Goal: Transaction & Acquisition: Obtain resource

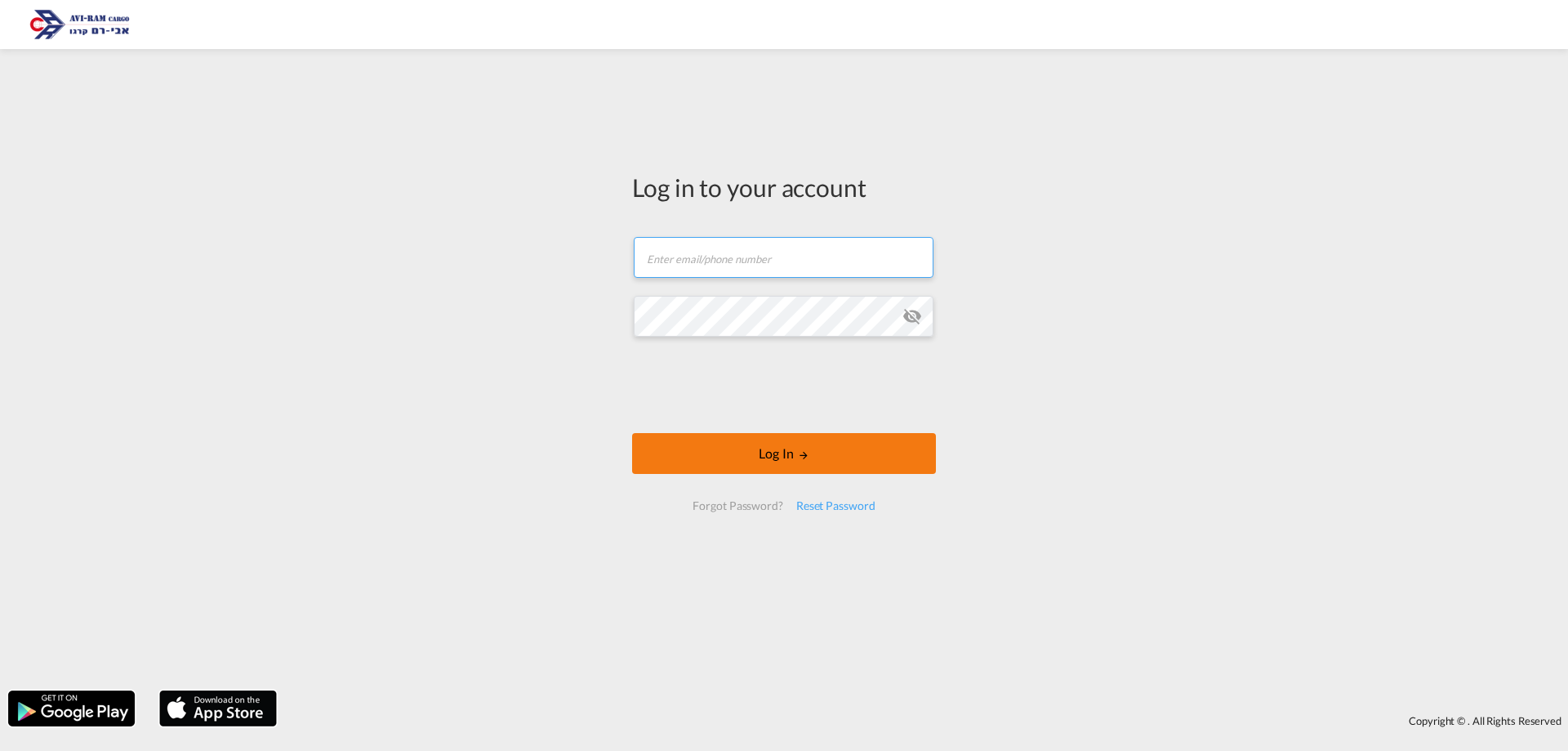
type input "[EMAIL_ADDRESS][DOMAIN_NAME]"
click at [824, 453] on button "Log In" at bounding box center [784, 453] width 304 height 41
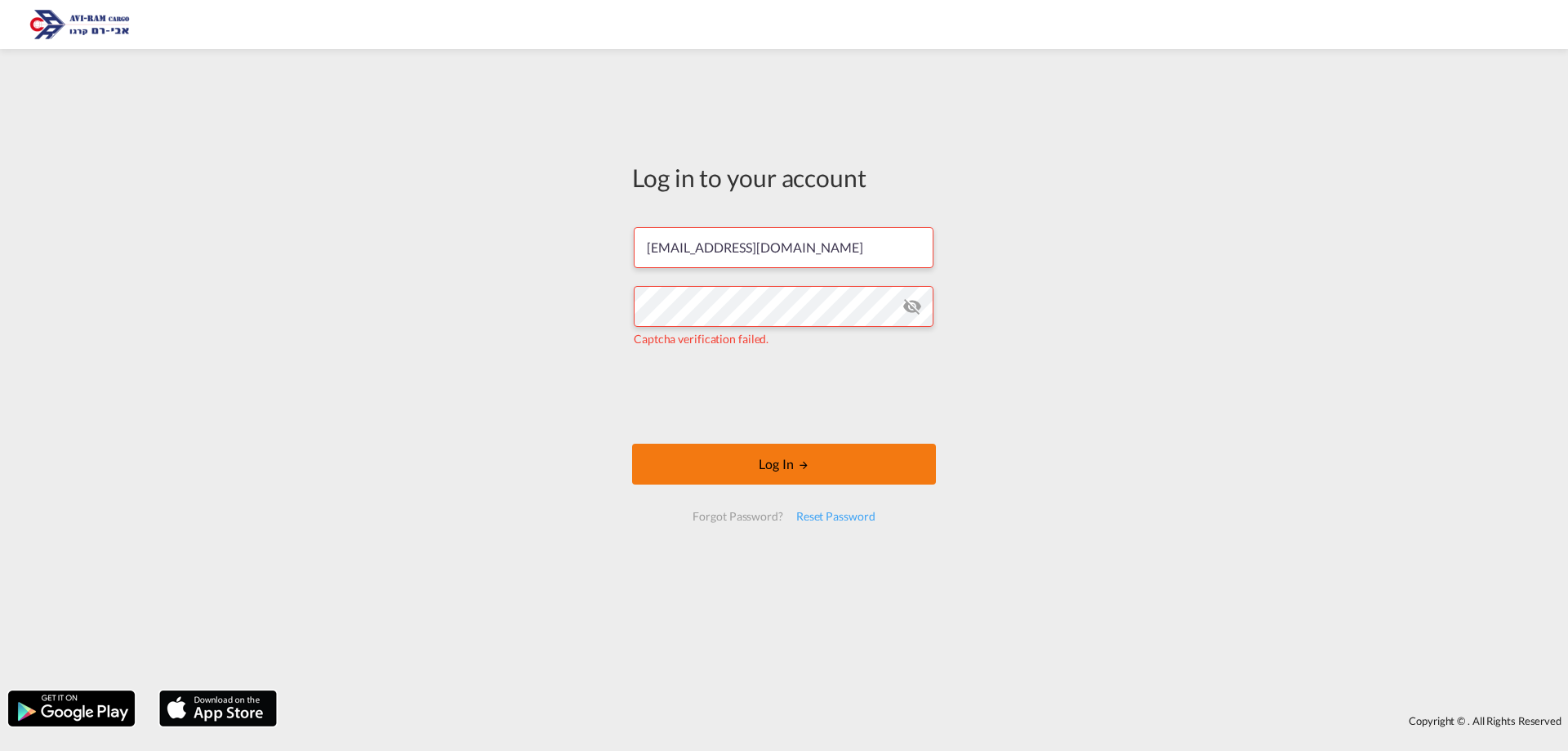
click at [783, 468] on button "Log In" at bounding box center [784, 464] width 304 height 41
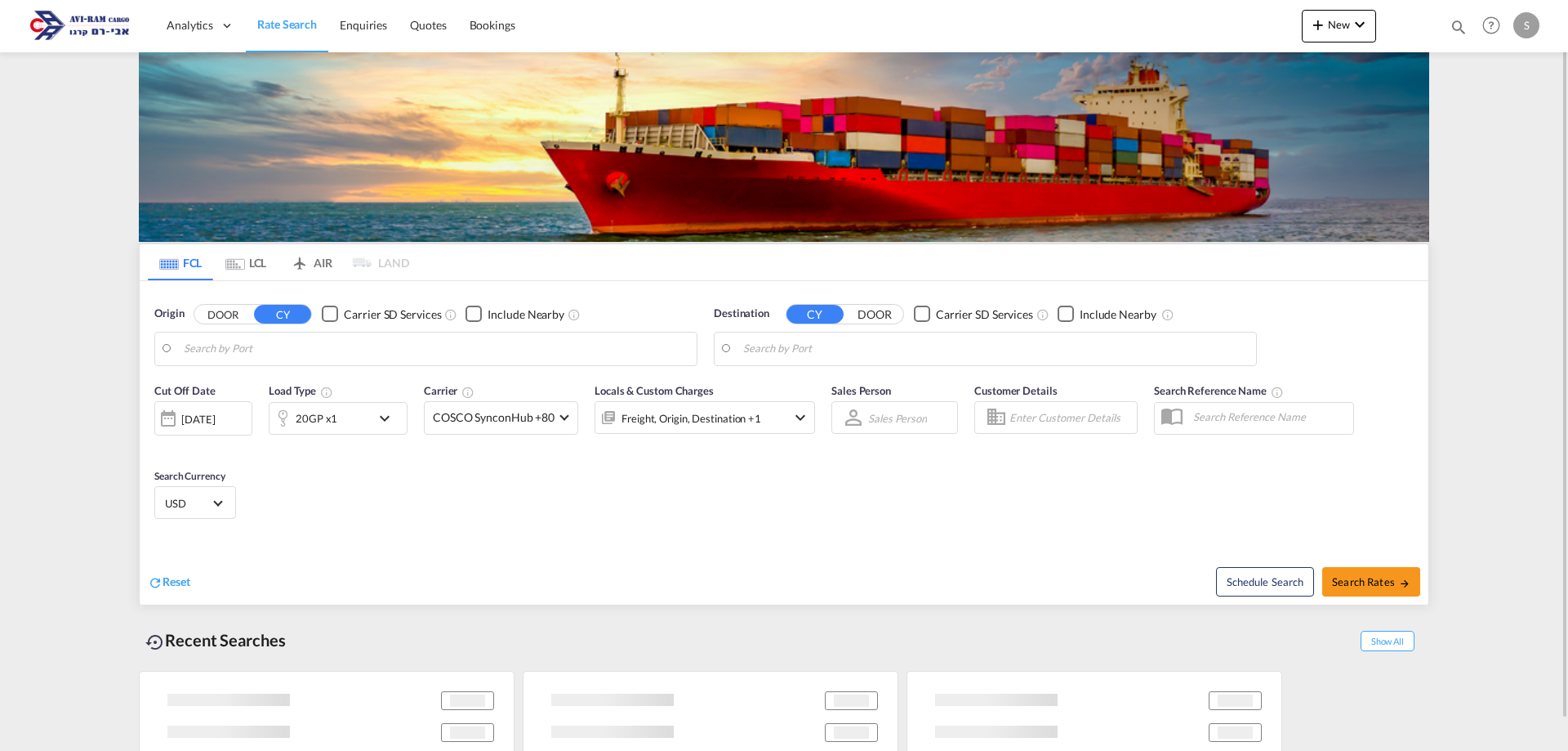
type input "Fos-[GEOGRAPHIC_DATA], [GEOGRAPHIC_DATA]"
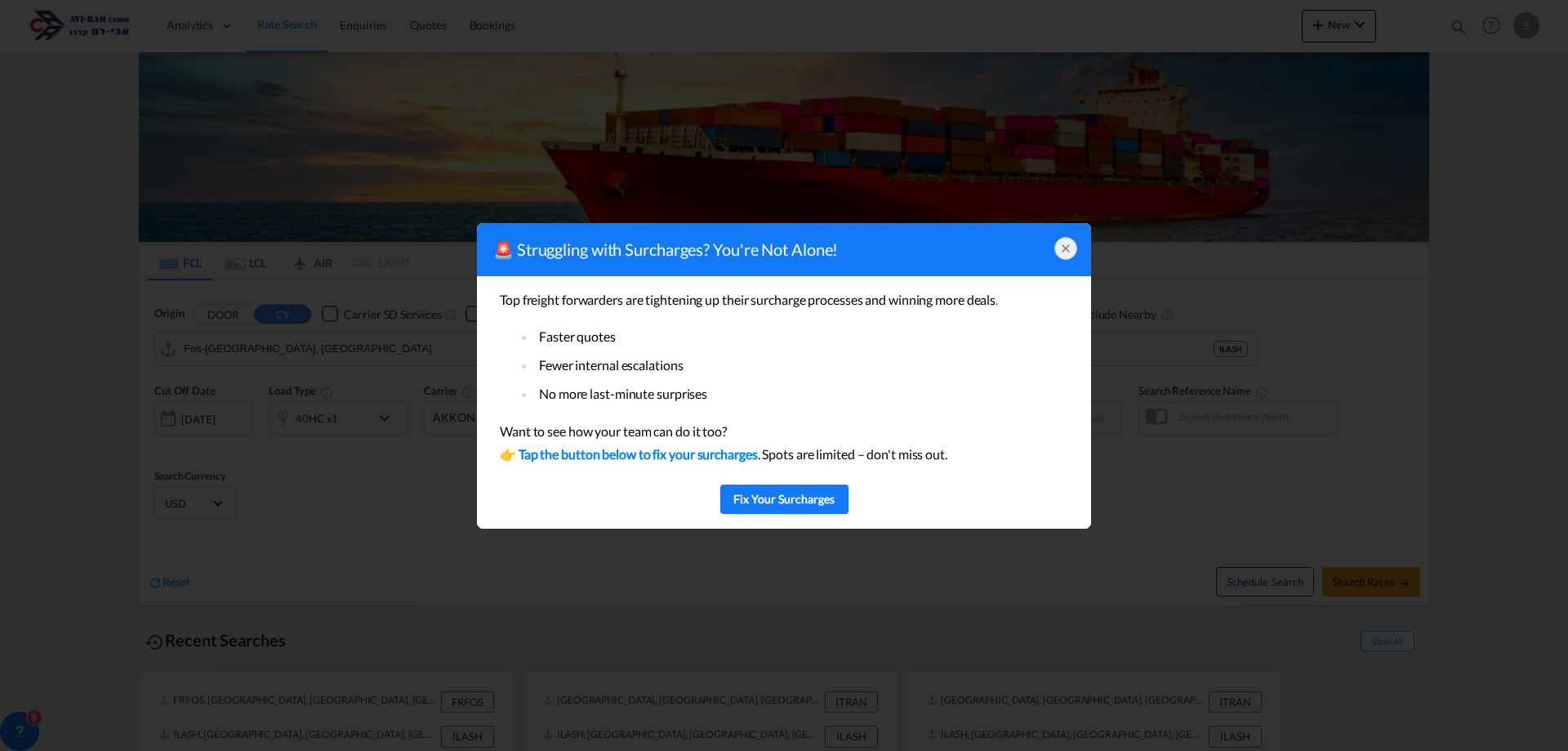
click at [1064, 253] on icon at bounding box center [1066, 247] width 13 height 13
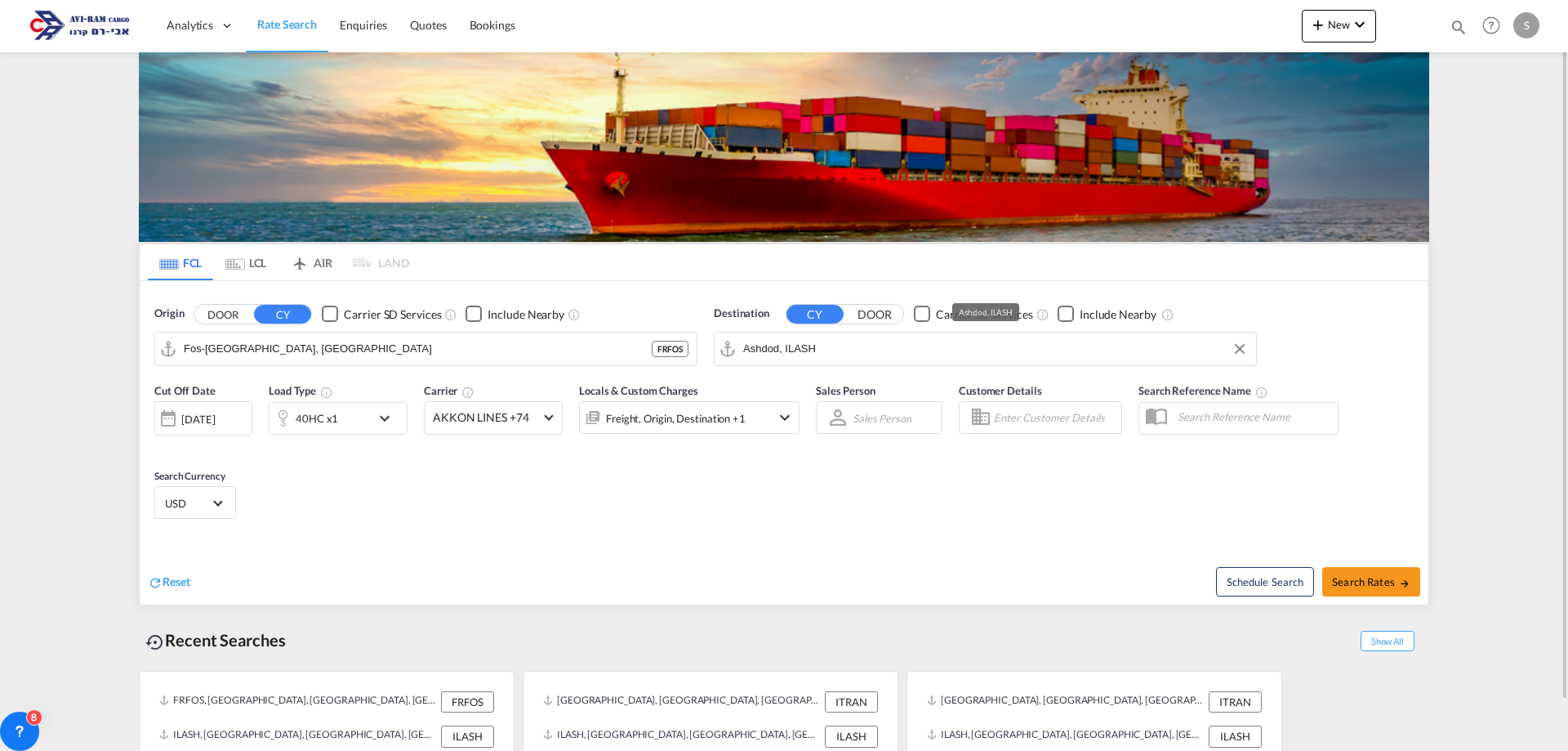
click at [758, 348] on input "Ashdod, ILASH" at bounding box center [995, 349] width 505 height 24
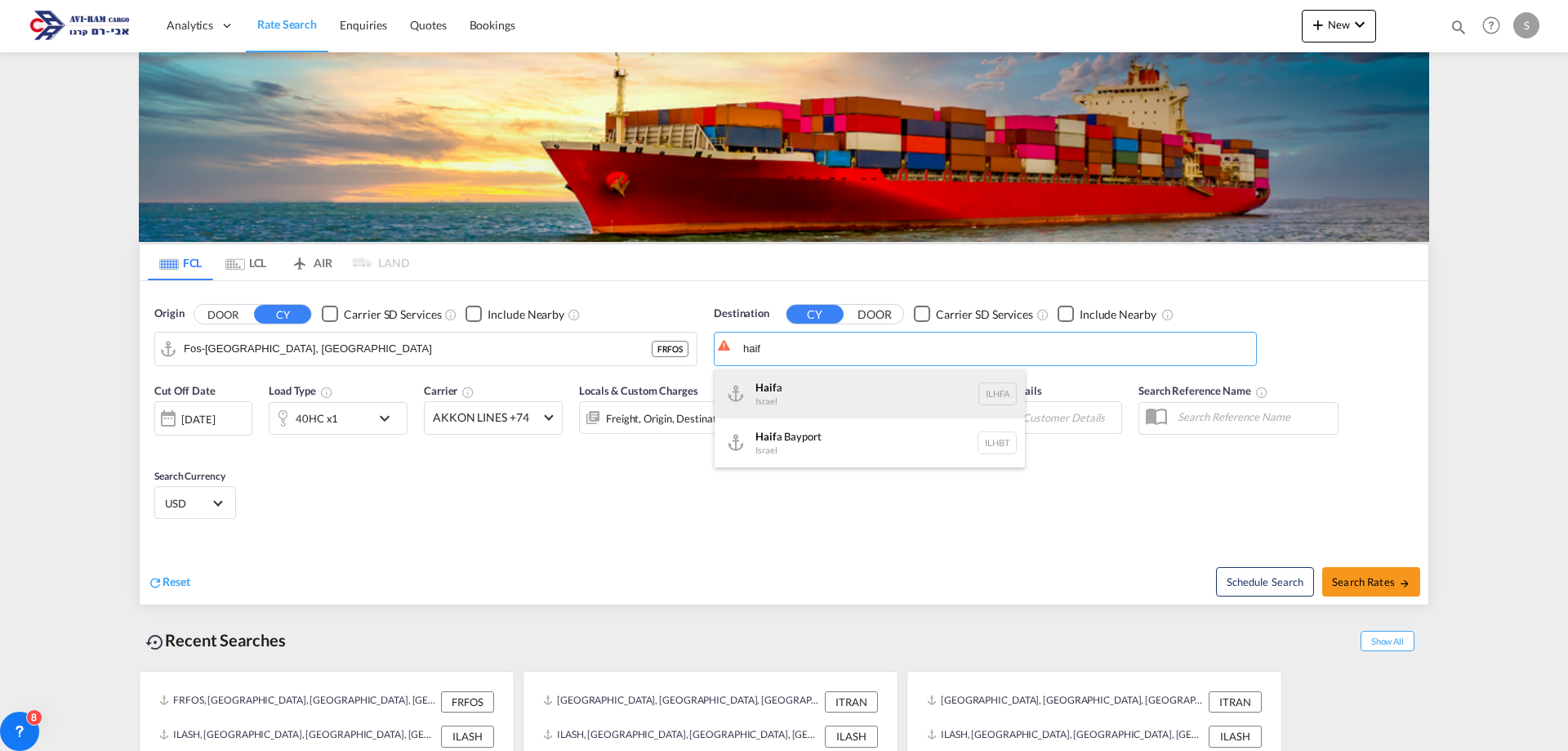
click at [772, 395] on div "Haif a [GEOGRAPHIC_DATA] ILHFA" at bounding box center [869, 394] width 310 height 49
type input "[GEOGRAPHIC_DATA], [GEOGRAPHIC_DATA]"
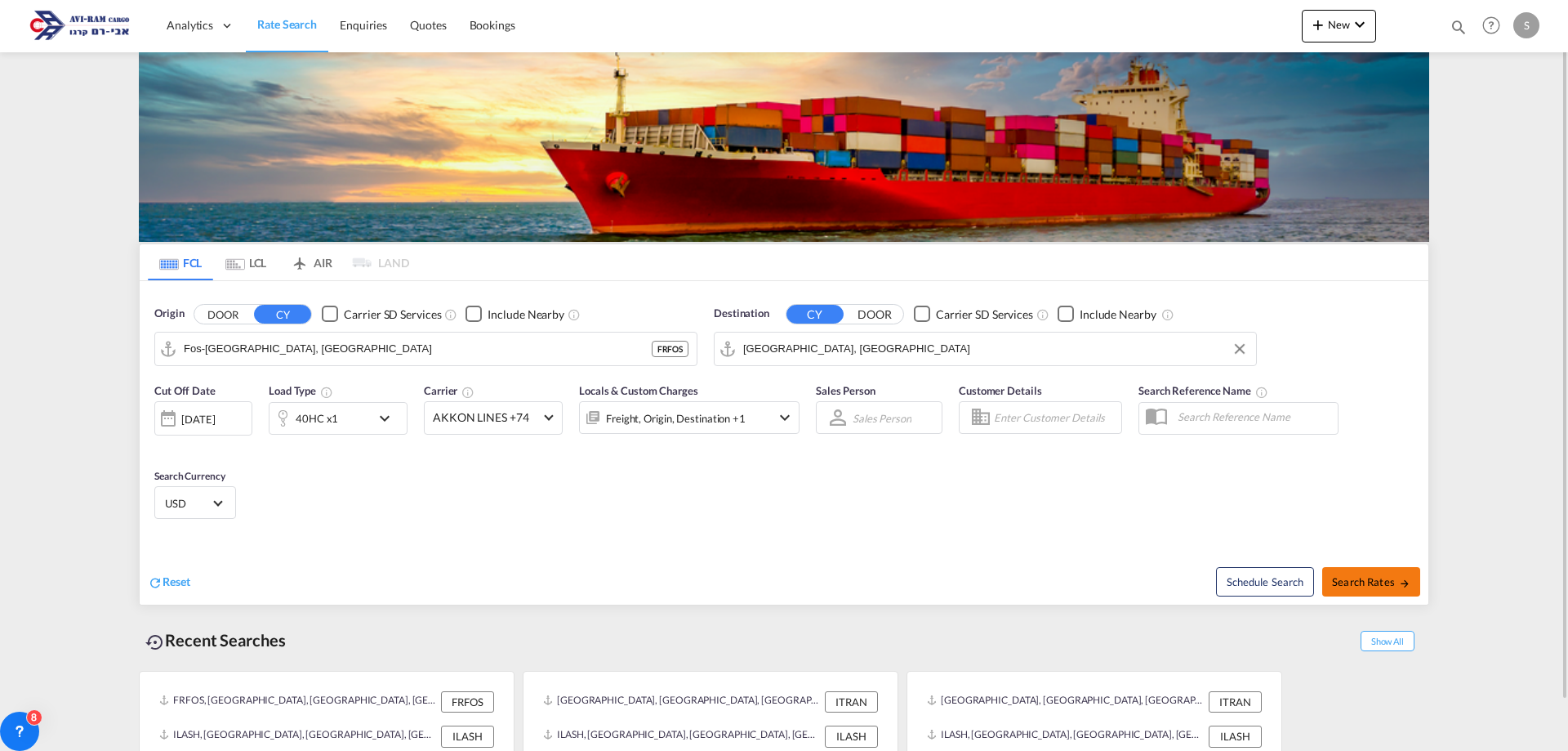
click at [1366, 576] on span "Search Rates" at bounding box center [1371, 581] width 79 height 13
type input "FRFOS to ILHFA / [DATE]"
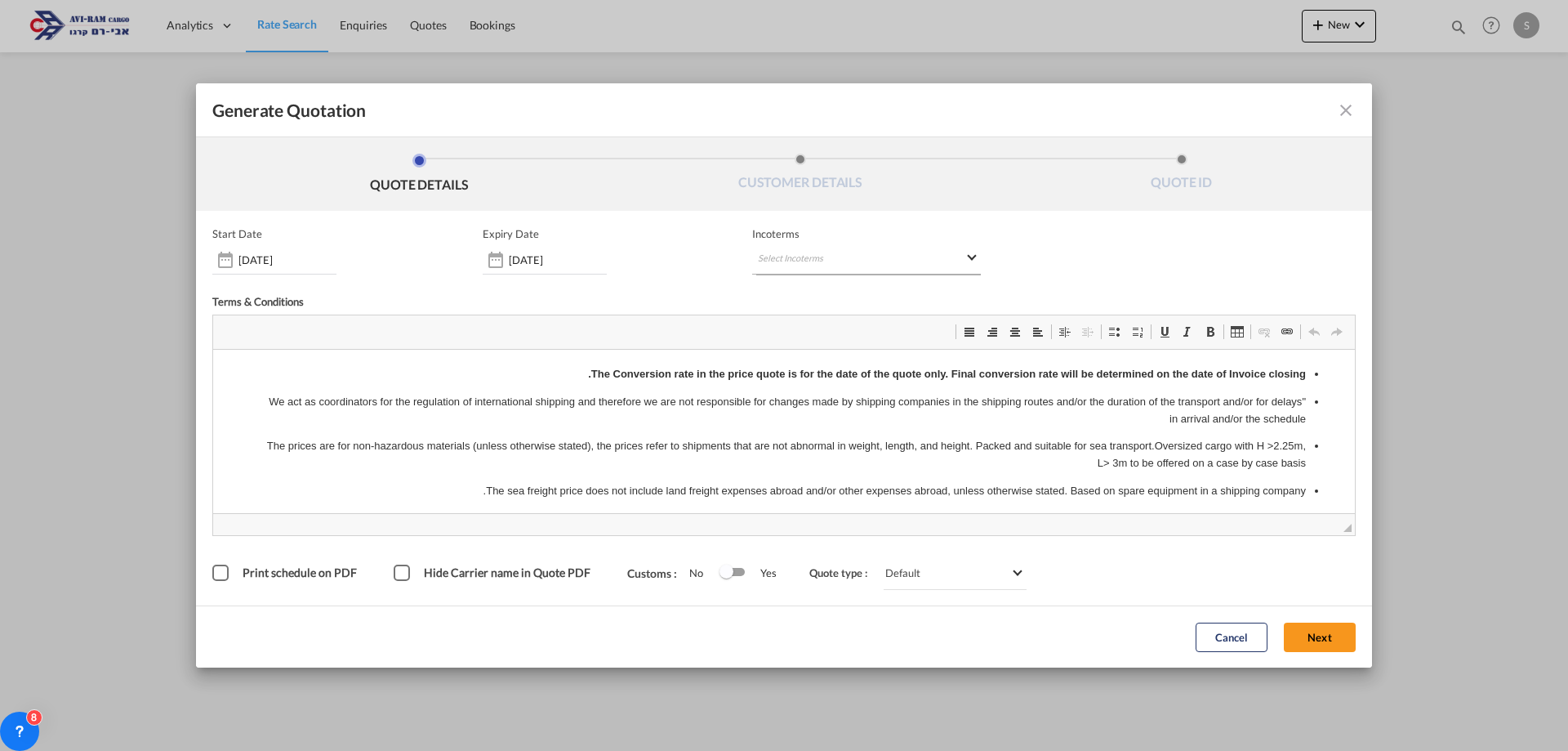
click at [967, 253] on md-select "Select Incoterms CFR - import Cost and Freight CPT - import Carrier Paid to CFR…" at bounding box center [867, 260] width 228 height 29
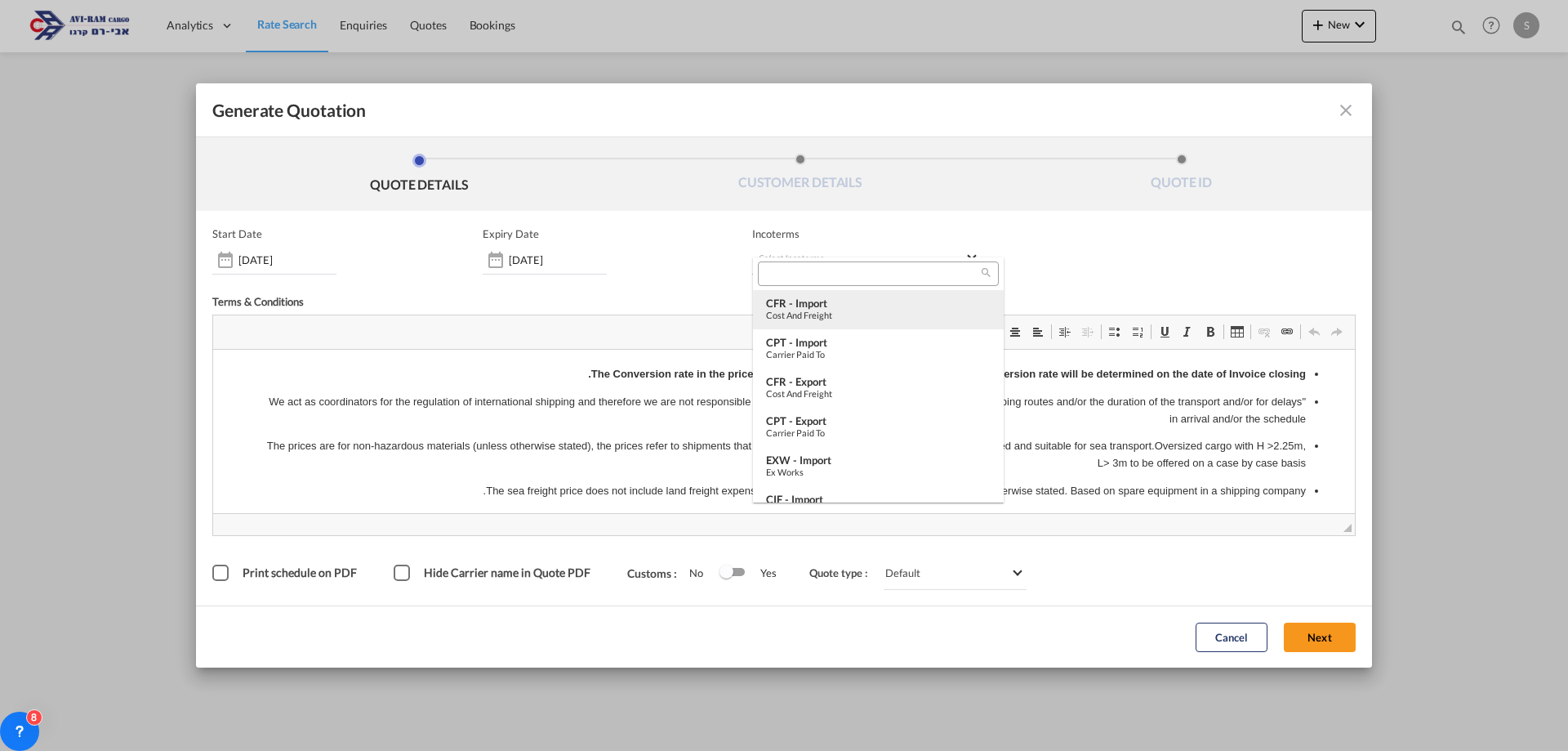
type md-option "[object Object]"
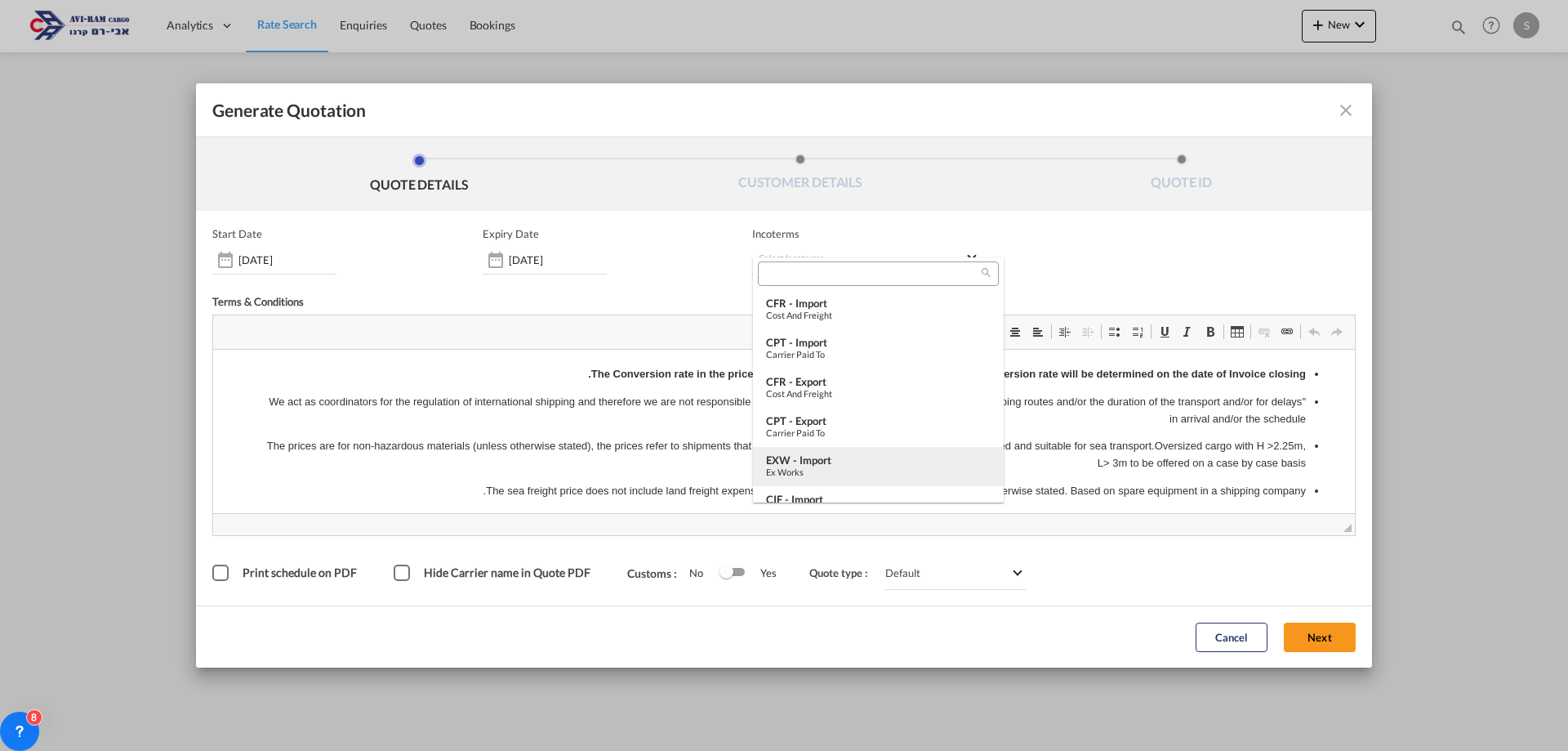
type md-option "[object Object]"
click at [782, 271] on input "search" at bounding box center [872, 273] width 218 height 15
type input "EX"
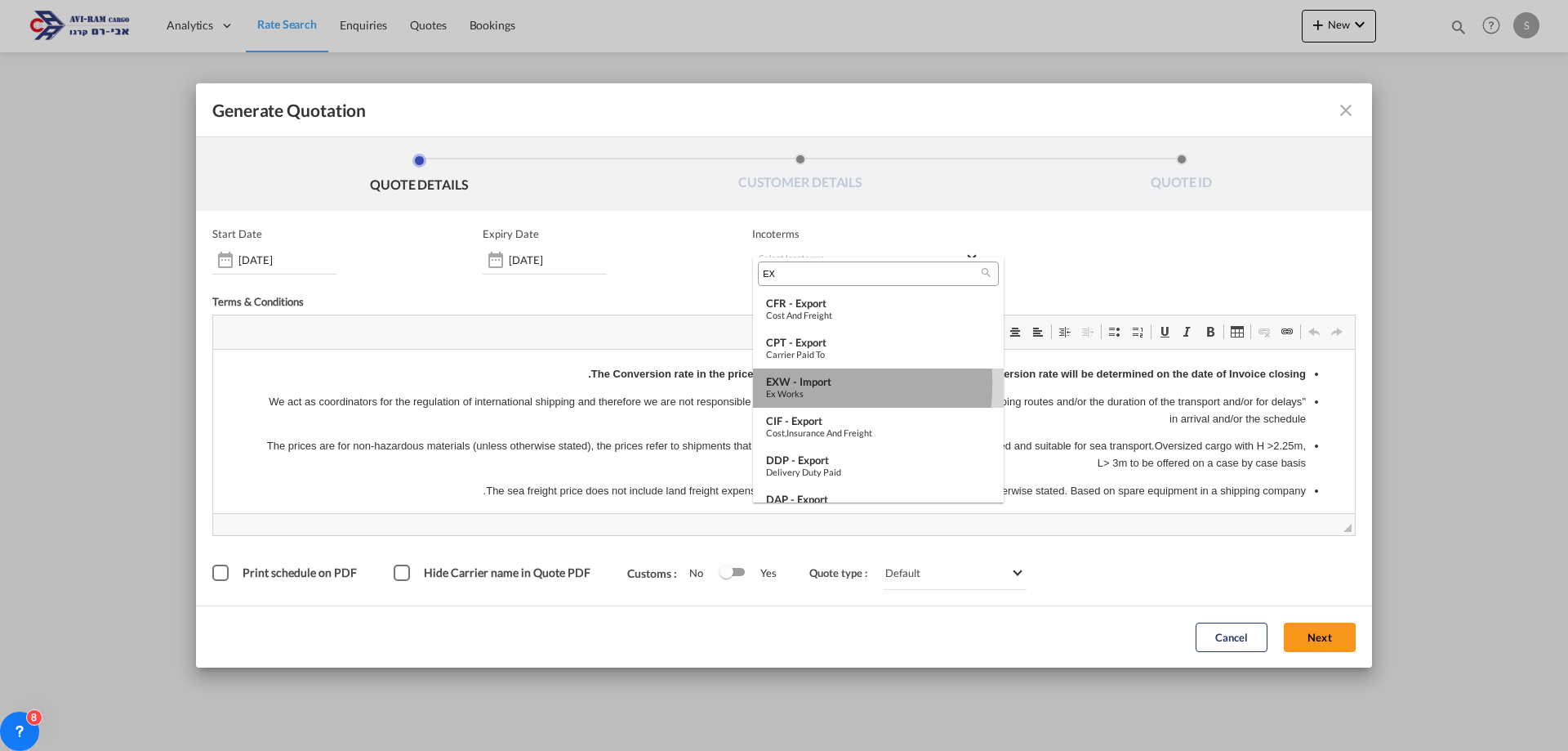
click at [794, 384] on div "EXW - import" at bounding box center [879, 381] width 225 height 13
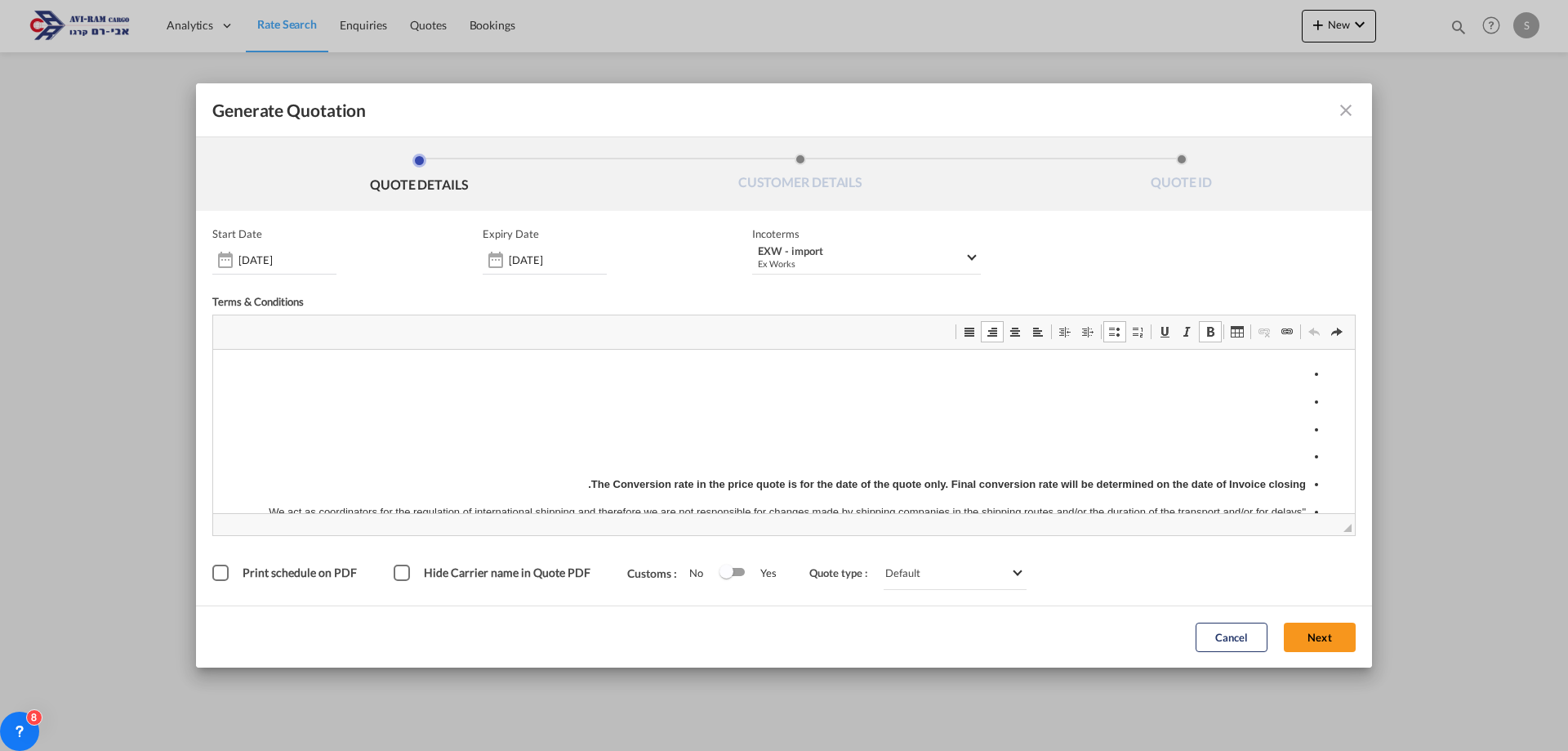
click at [1280, 374] on p "עורך טקסט עשיר, editor2" at bounding box center [784, 375] width 1044 height 17
click at [1017, 334] on span "Generate QuotationQUOTE ..." at bounding box center [1014, 331] width 13 height 13
click at [947, 374] on p "ASINCLUDING 2 HS CODES" at bounding box center [784, 375] width 1109 height 17
drag, startPoint x: 739, startPoint y: 374, endPoint x: 861, endPoint y: 378, distance: 122.1
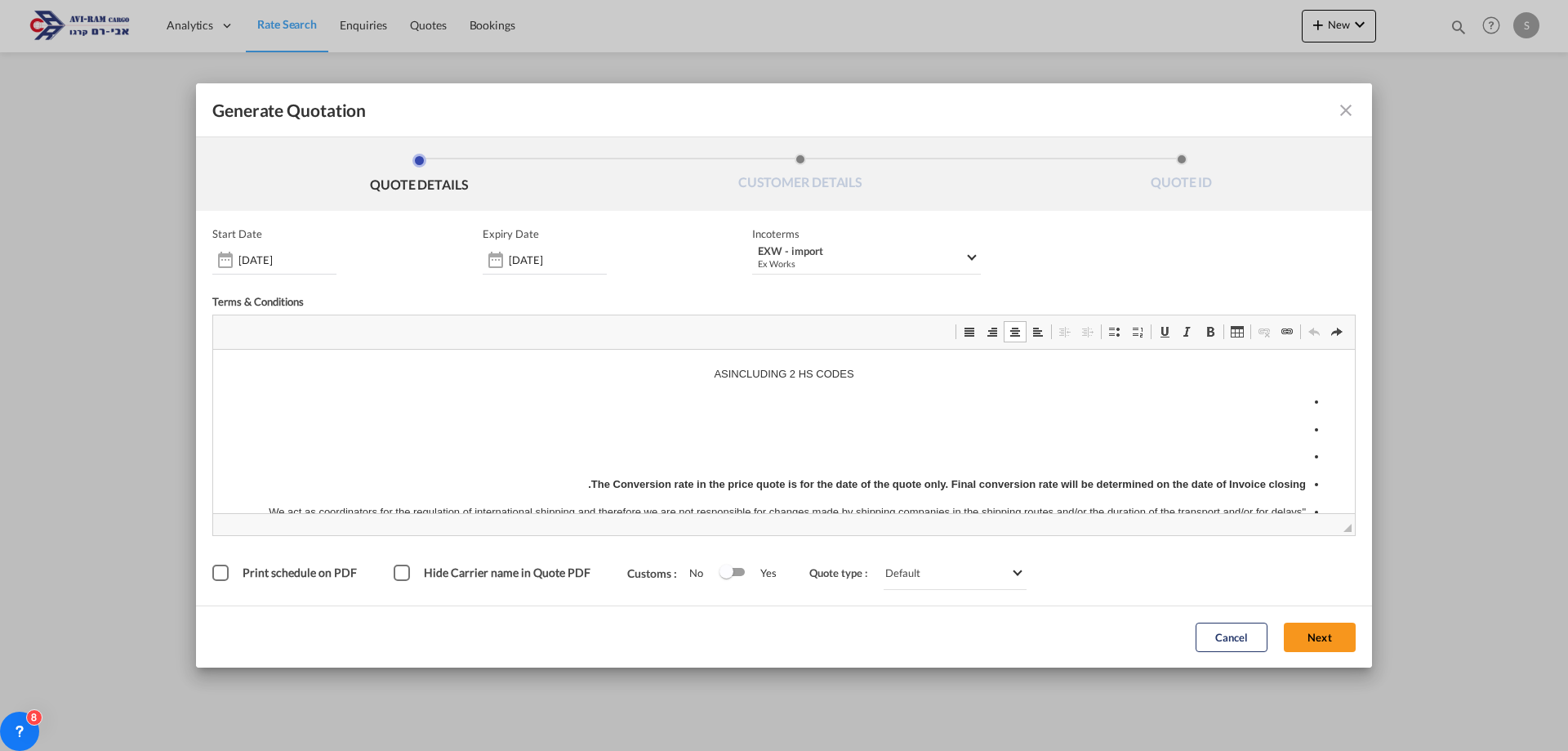
click at [861, 378] on p "ASINCLUDING 2 HS CODES" at bounding box center [784, 375] width 1109 height 17
click at [1312, 633] on button "Next" at bounding box center [1319, 637] width 72 height 29
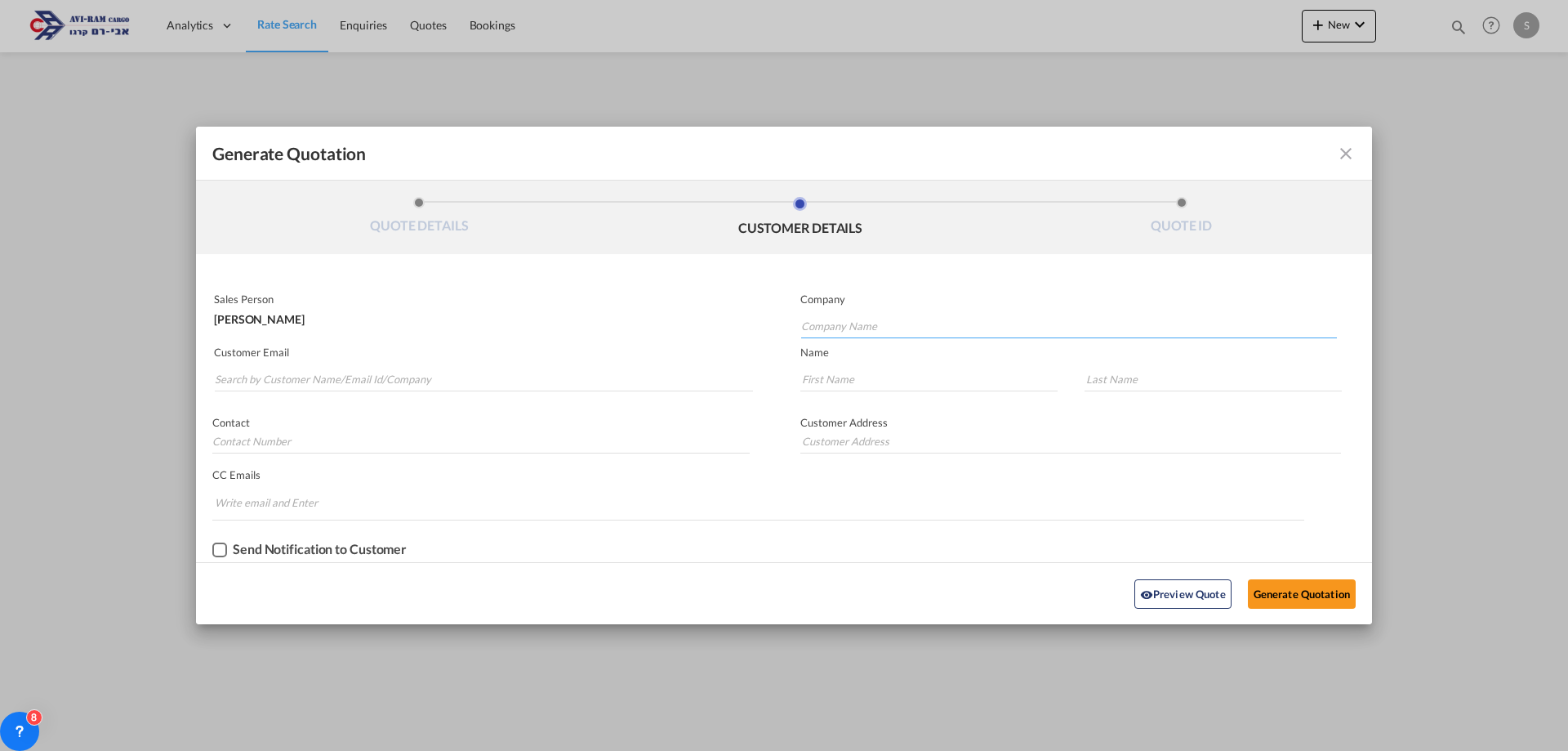
click at [814, 316] on input "Company Name" at bounding box center [1068, 326] width 535 height 24
type input "C"
type input "gold"
drag, startPoint x: 832, startPoint y: 324, endPoint x: 783, endPoint y: 322, distance: 49.0
click at [783, 322] on div "Sales Person [PERSON_NAME] Company gold Customer Email Name Contact Customer Ad…" at bounding box center [784, 424] width 1176 height 275
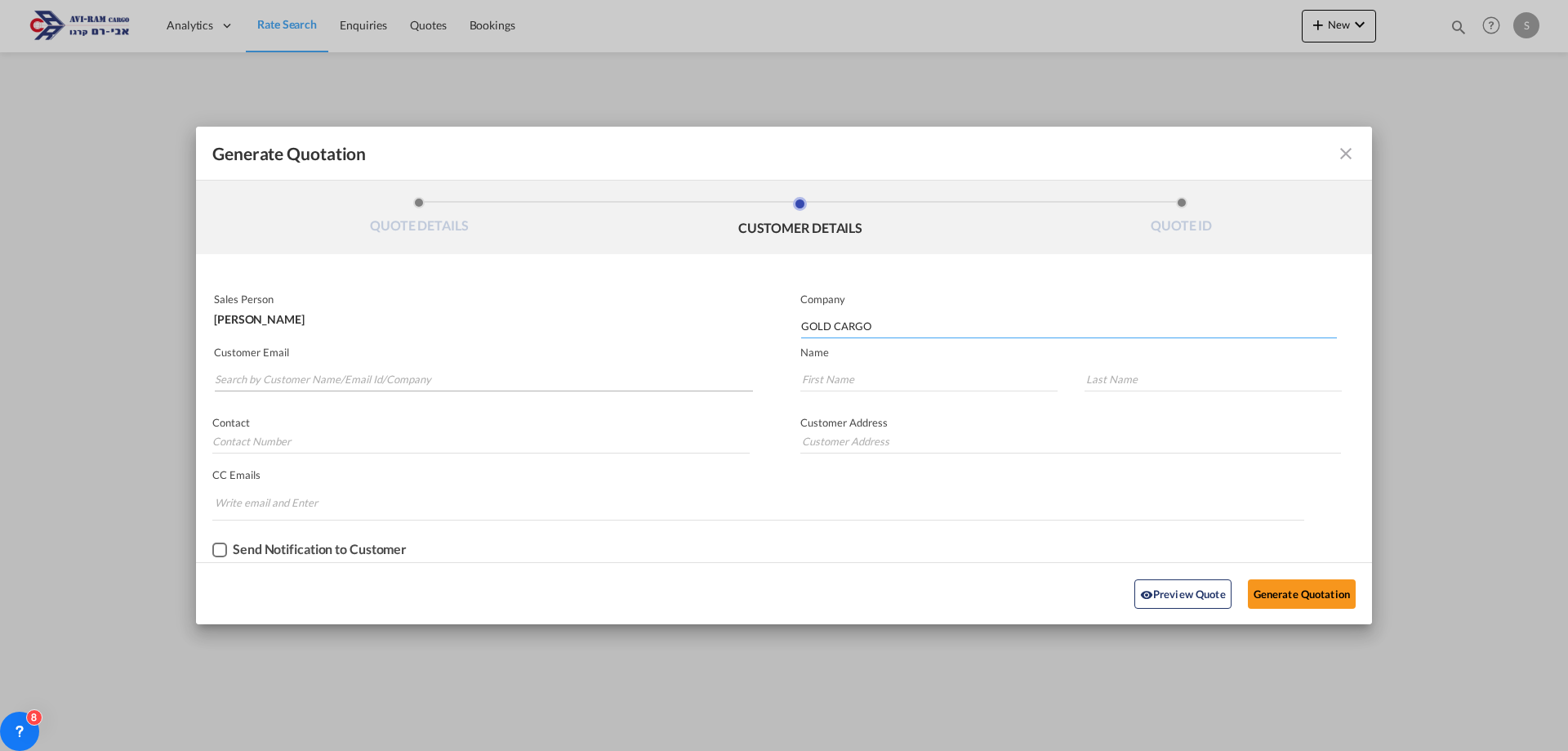
type input "GOLD CARGO"
click at [338, 372] on input "Search by Customer Name/Email Id/Company" at bounding box center [483, 379] width 538 height 24
paste input "[EMAIL_ADDRESS][DOMAIN_NAME]"
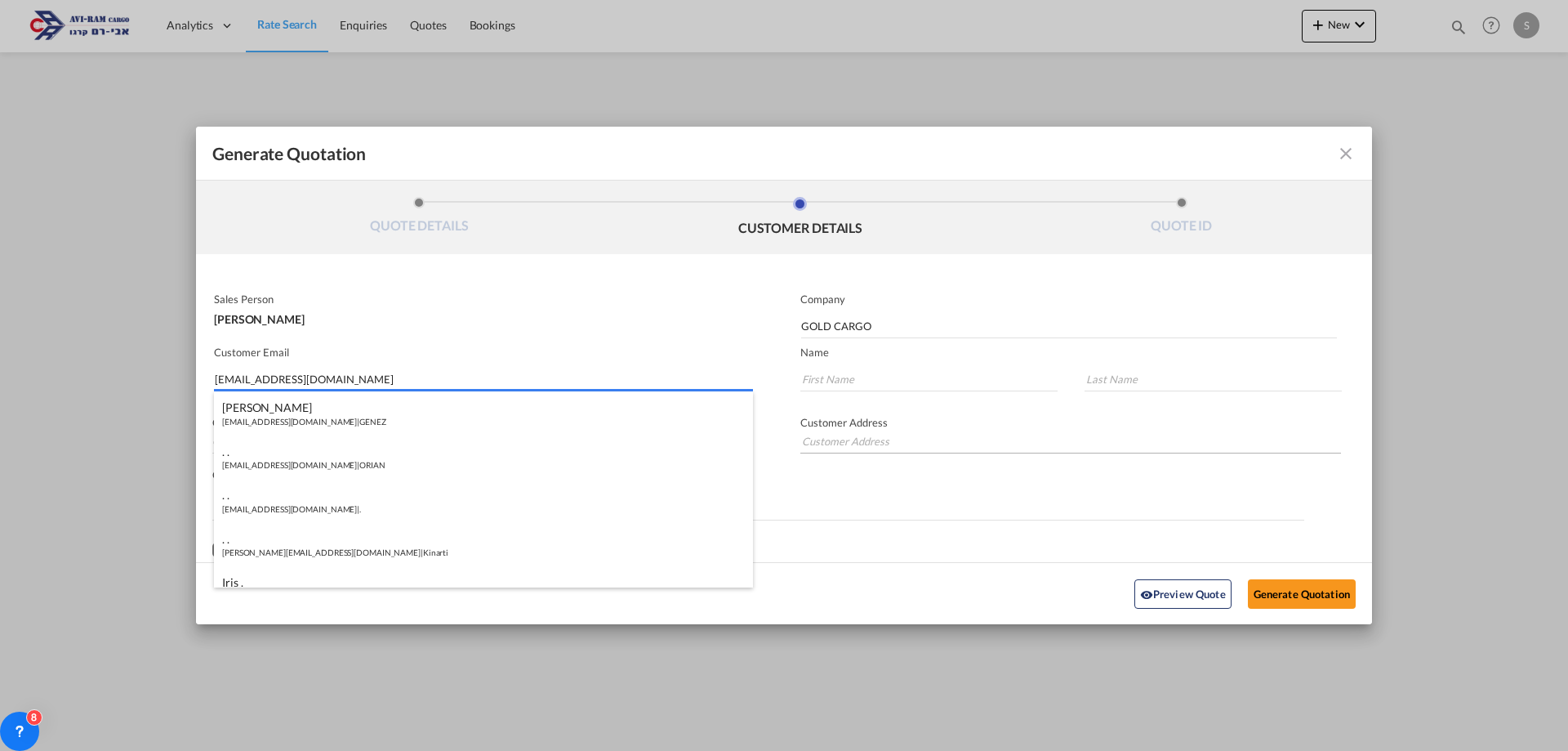
type input "[EMAIL_ADDRESS][DOMAIN_NAME]"
click at [810, 441] on input "Generate QuotationQUOTE ..." at bounding box center [1070, 441] width 541 height 24
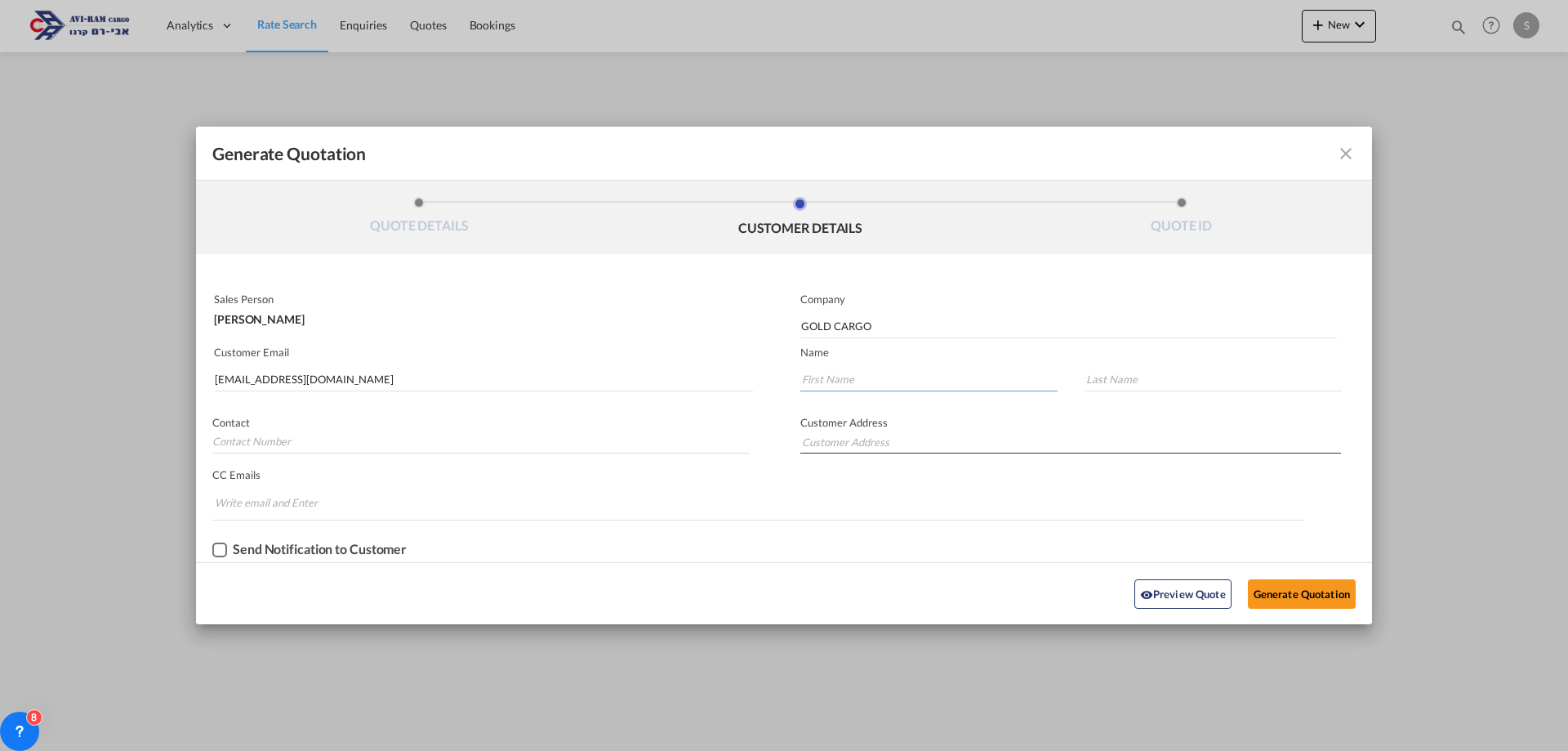
click at [829, 379] on input "Generate QuotationQUOTE ..." at bounding box center [928, 379] width 257 height 24
paste input "[EMAIL_ADDRESS][DOMAIN_NAME]"
drag, startPoint x: 842, startPoint y: 382, endPoint x: 917, endPoint y: 379, distance: 75.1
click at [917, 379] on input "[EMAIL_ADDRESS][DOMAIN_NAME]" at bounding box center [928, 379] width 257 height 24
click at [806, 381] on input "yonatan" at bounding box center [928, 379] width 257 height 24
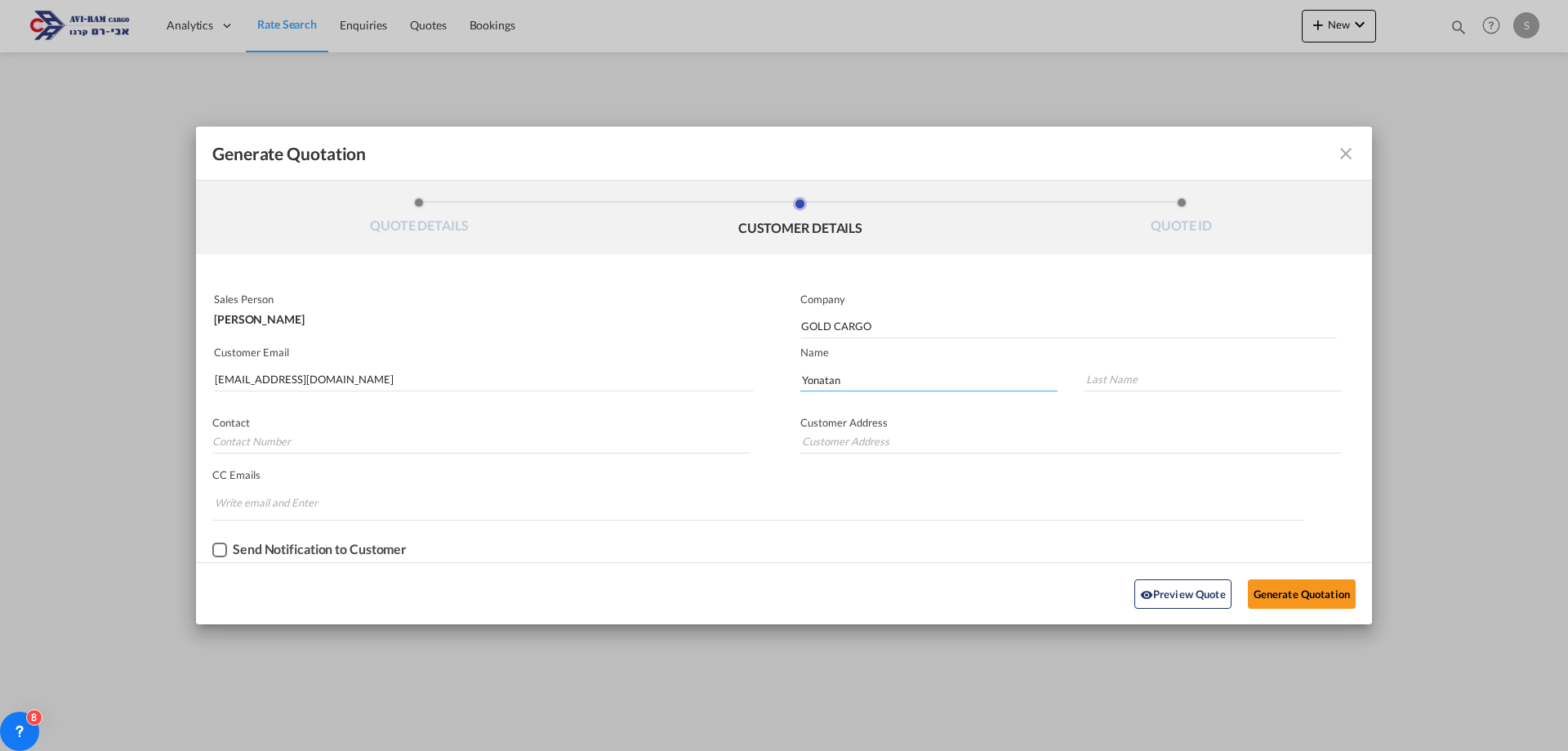
type input "Yonatan"
click at [1120, 379] on input "Generate QuotationQUOTE ..." at bounding box center [1213, 379] width 257 height 24
paste input "[PERSON_NAME]"
type input "[PERSON_NAME]"
click at [269, 440] on input "Generate QuotationQUOTE ..." at bounding box center [480, 441] width 537 height 24
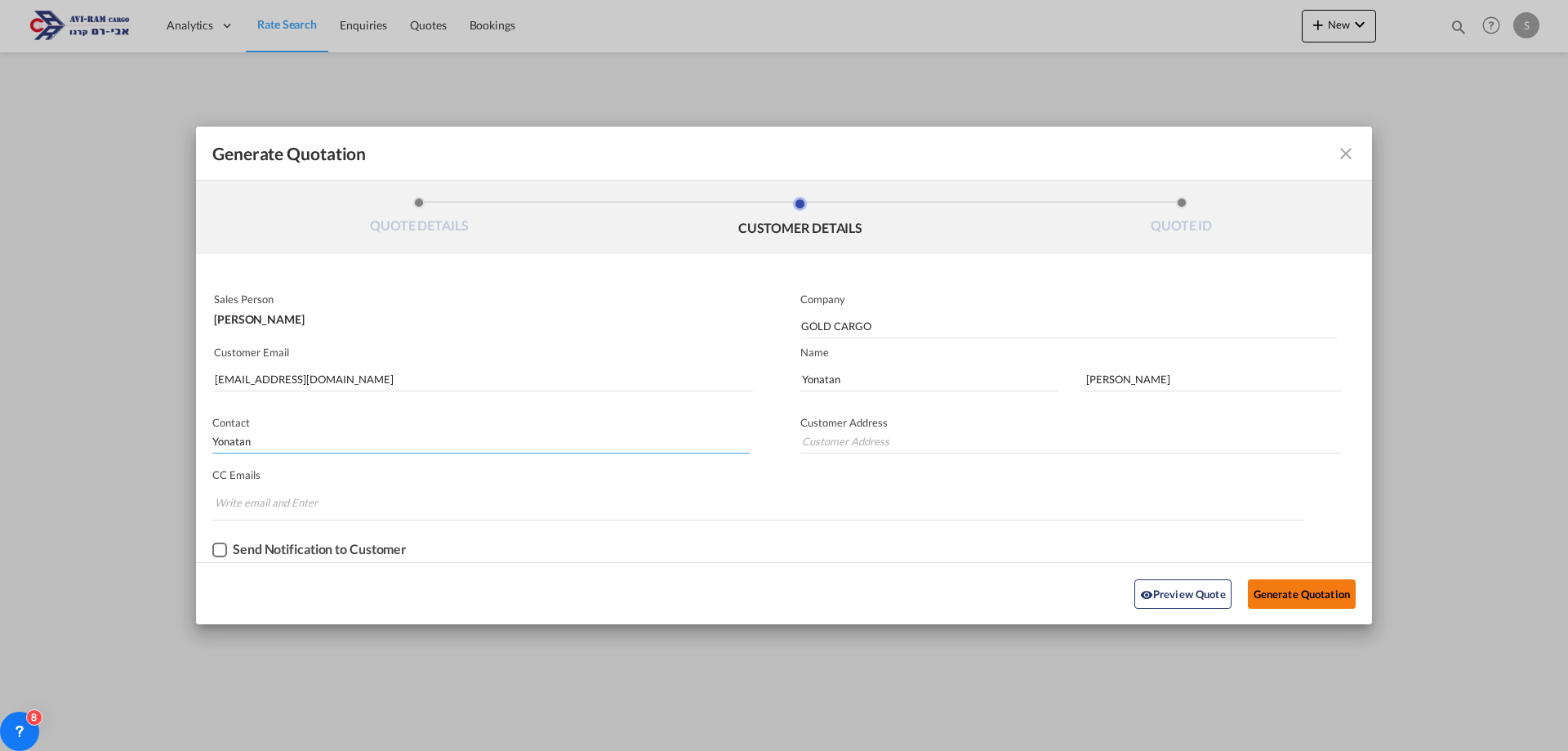
type input "Yonatan"
click at [1291, 582] on button "Generate Quotation" at bounding box center [1302, 594] width 108 height 29
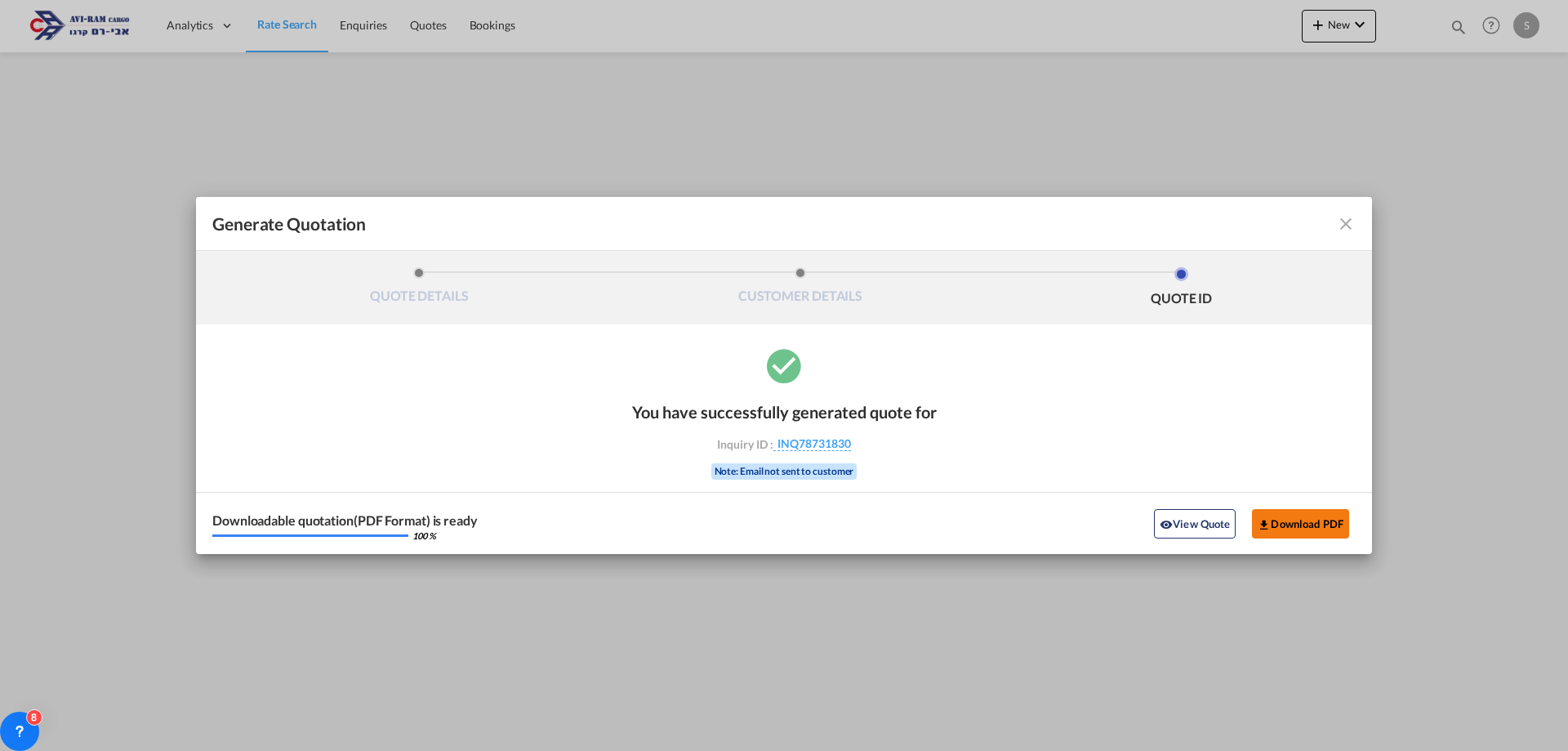
click at [1296, 529] on button "Download PDF" at bounding box center [1300, 523] width 97 height 29
